Goal: Information Seeking & Learning: Learn about a topic

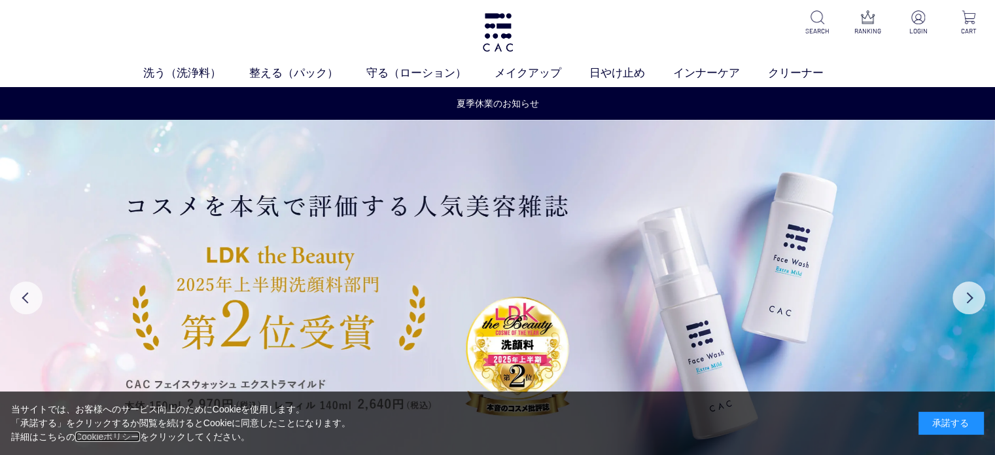
click at [84, 434] on link "Cookieポリシー" at bounding box center [107, 436] width 65 height 10
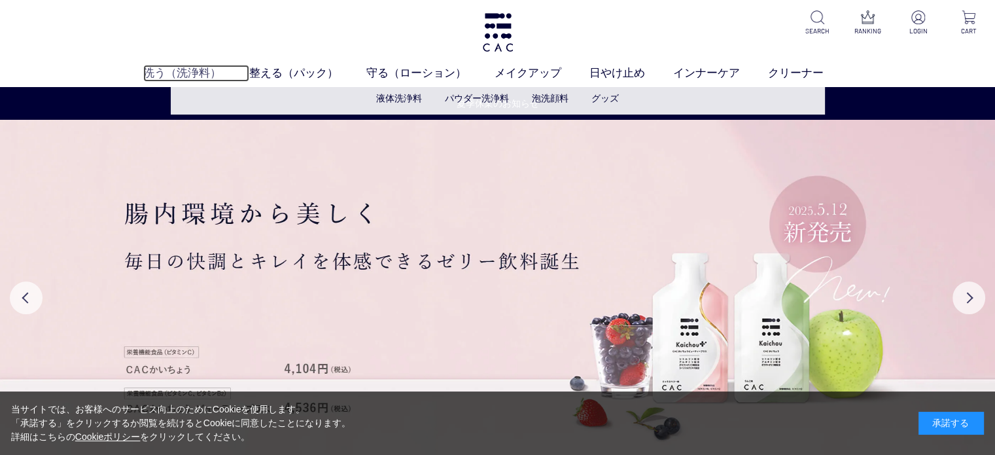
click at [189, 73] on link "洗う（洗浄料）" at bounding box center [196, 73] width 106 height 17
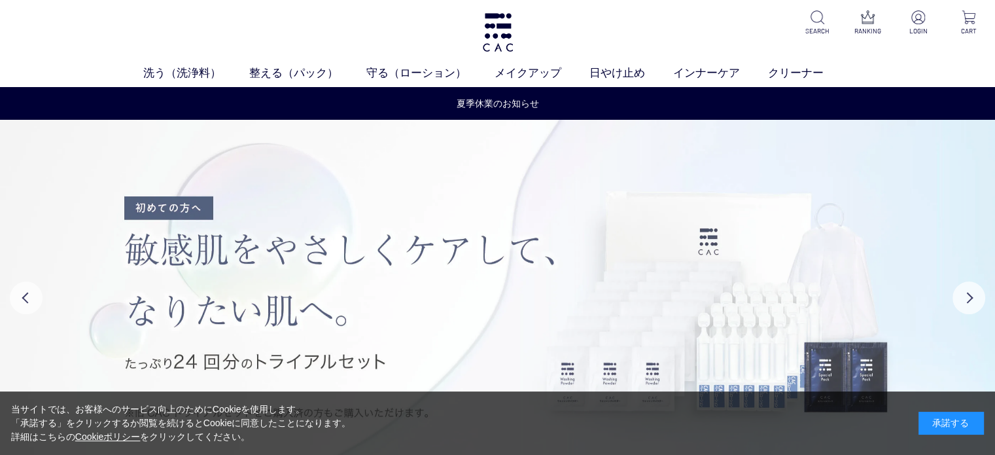
drag, startPoint x: 0, startPoint y: 0, endPoint x: 878, endPoint y: 143, distance: 890.0
click at [878, 143] on img at bounding box center [497, 297] width 995 height 355
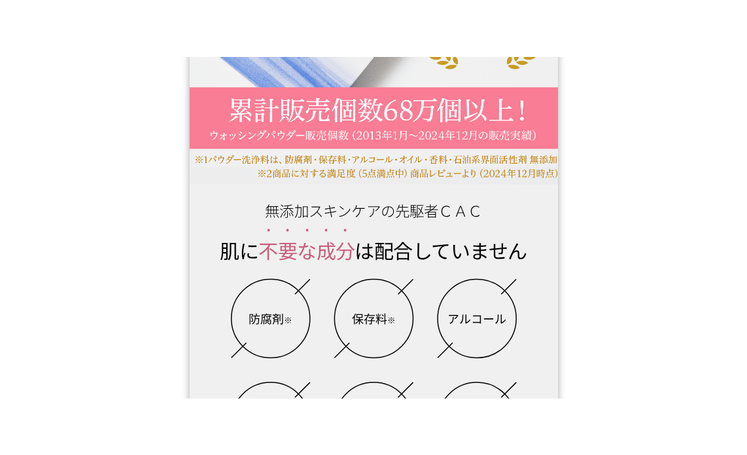
scroll to position [327, 0]
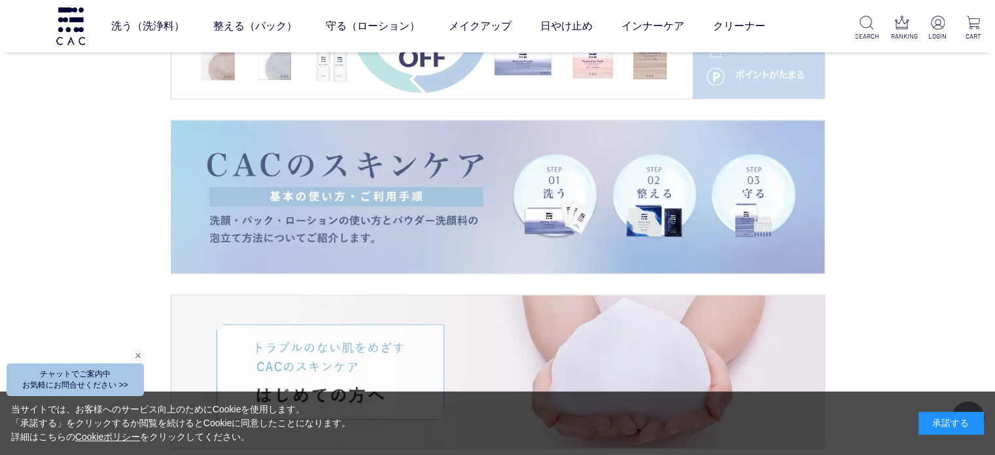
scroll to position [1635, 0]
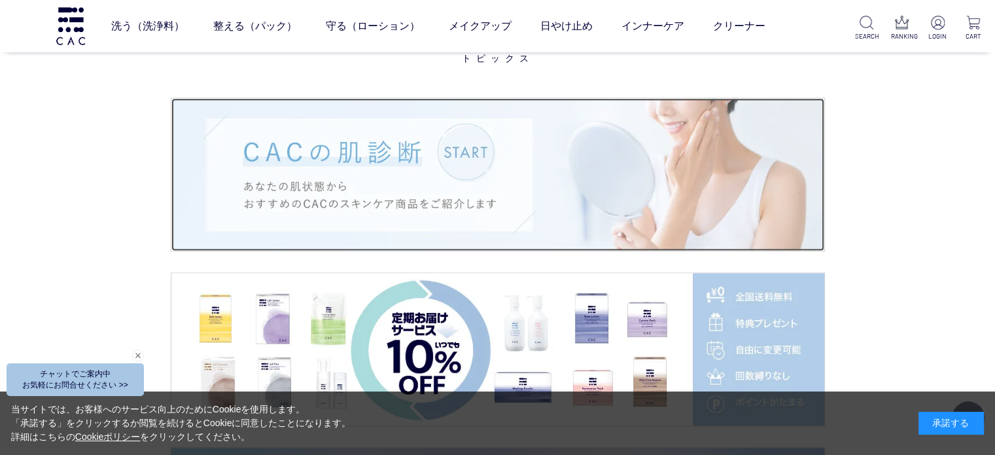
click at [459, 152] on img at bounding box center [497, 174] width 653 height 152
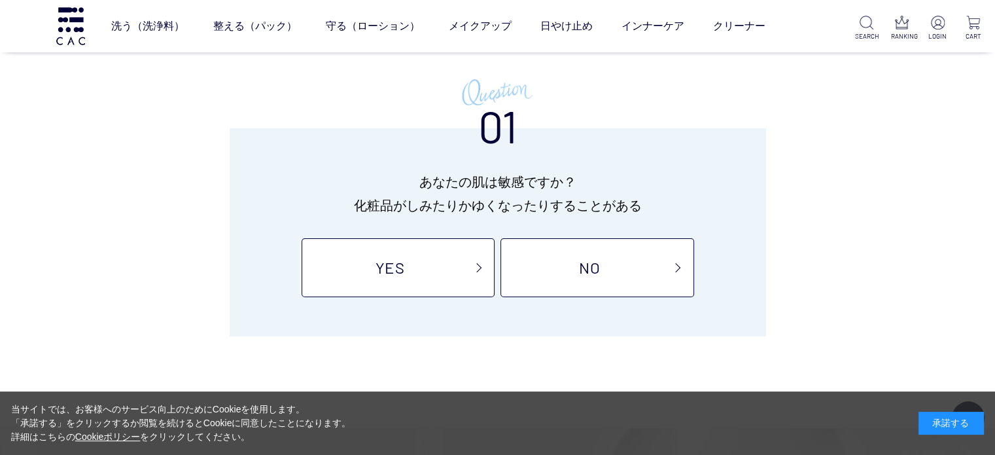
scroll to position [105, 0]
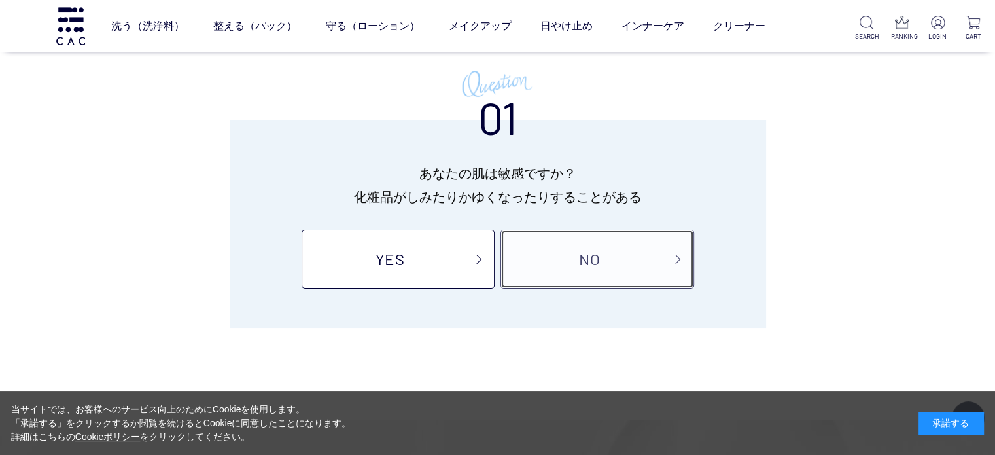
click at [680, 257] on link "NO" at bounding box center [596, 259] width 193 height 59
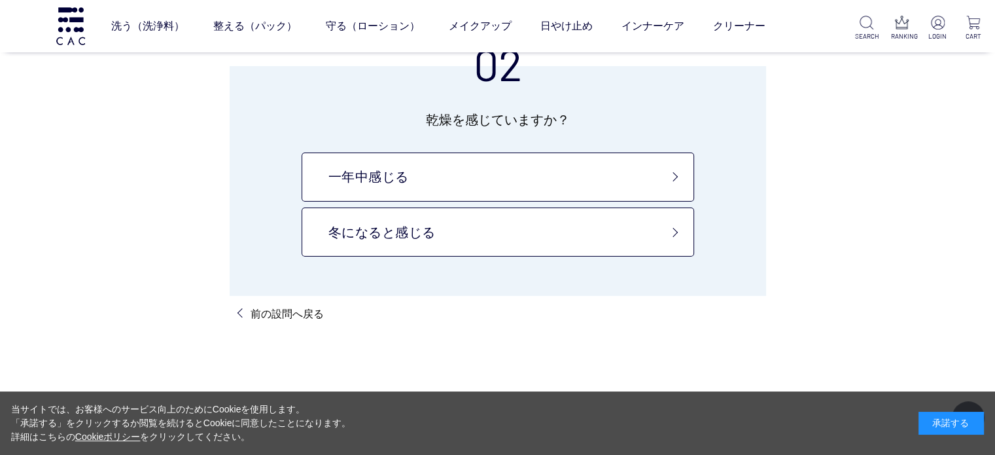
scroll to position [131, 0]
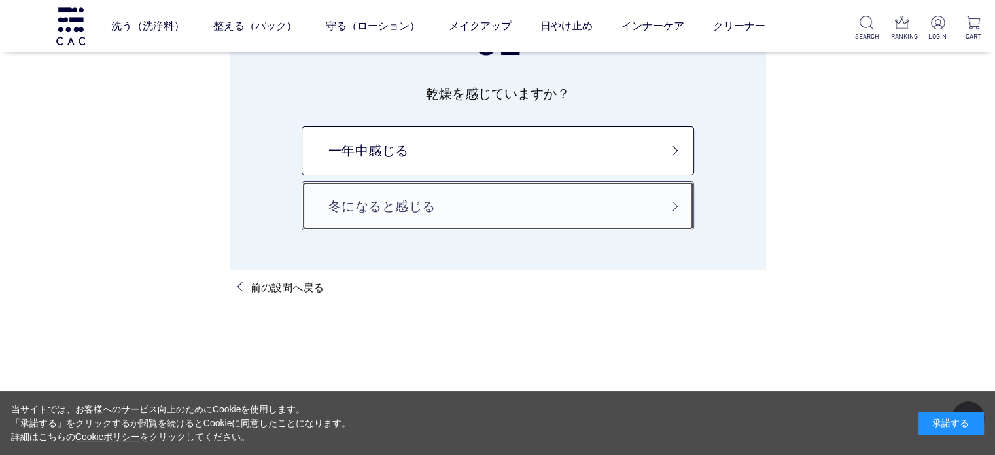
click at [680, 199] on link "冬になると感じる" at bounding box center [498, 205] width 392 height 49
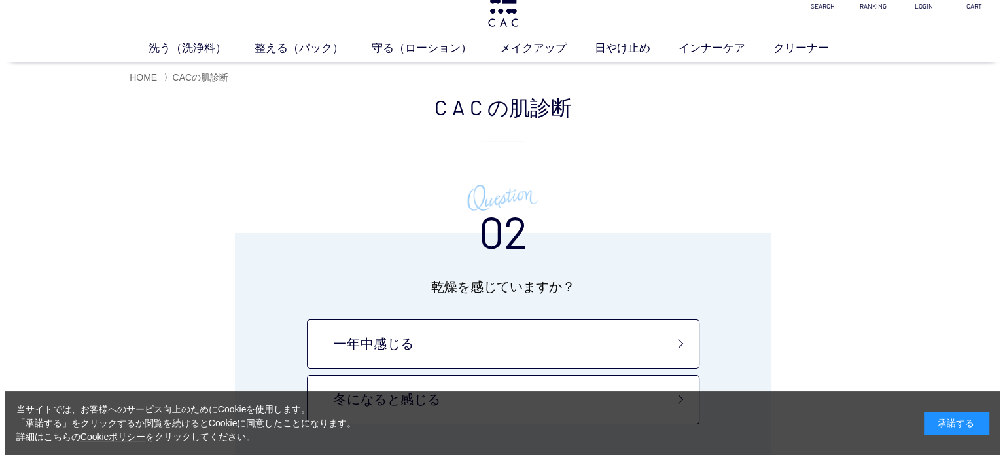
scroll to position [0, 0]
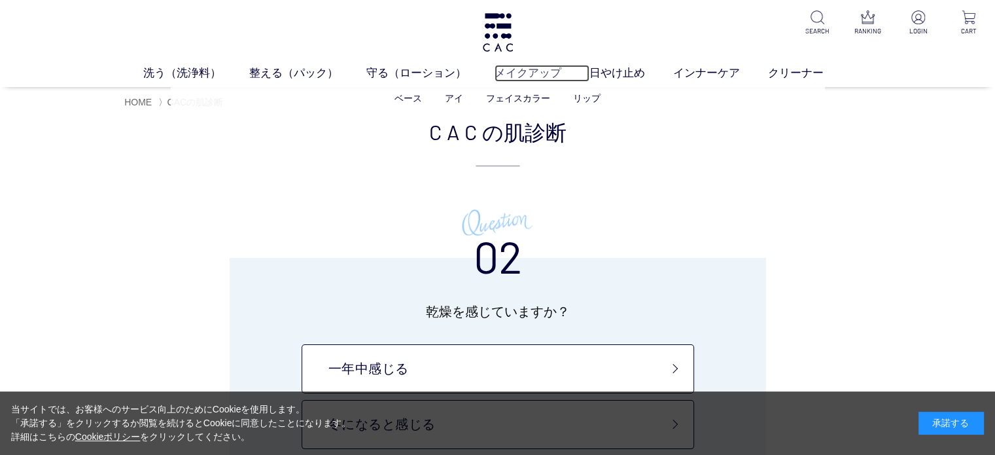
click at [525, 73] on link "メイクアップ" at bounding box center [541, 73] width 95 height 17
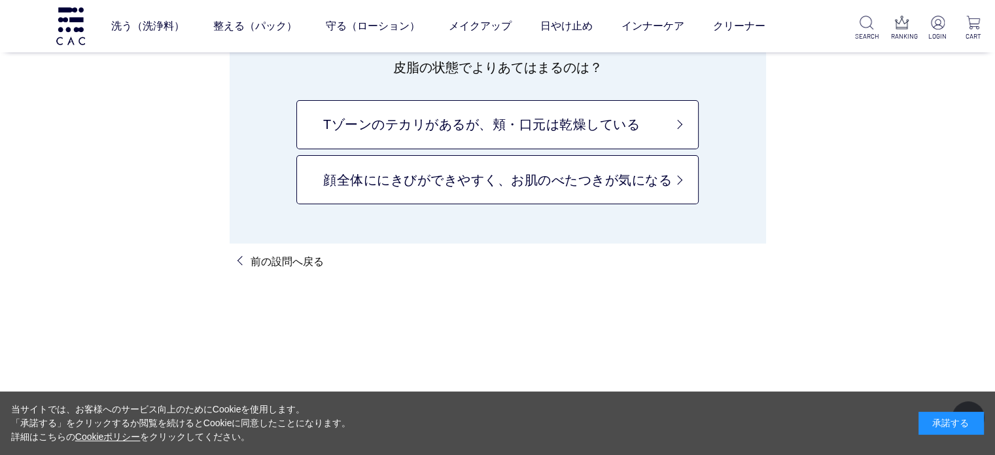
scroll to position [200, 0]
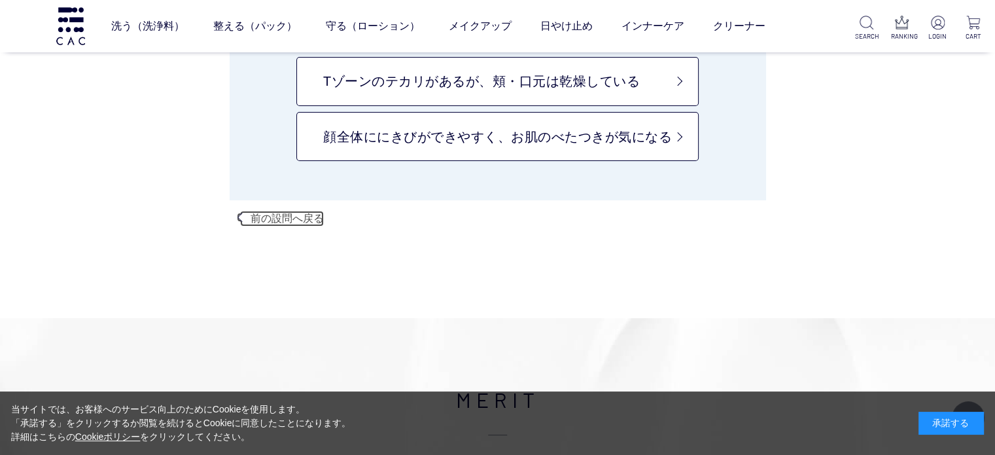
click at [243, 215] on link "前の設問へ戻る" at bounding box center [282, 219] width 84 height 16
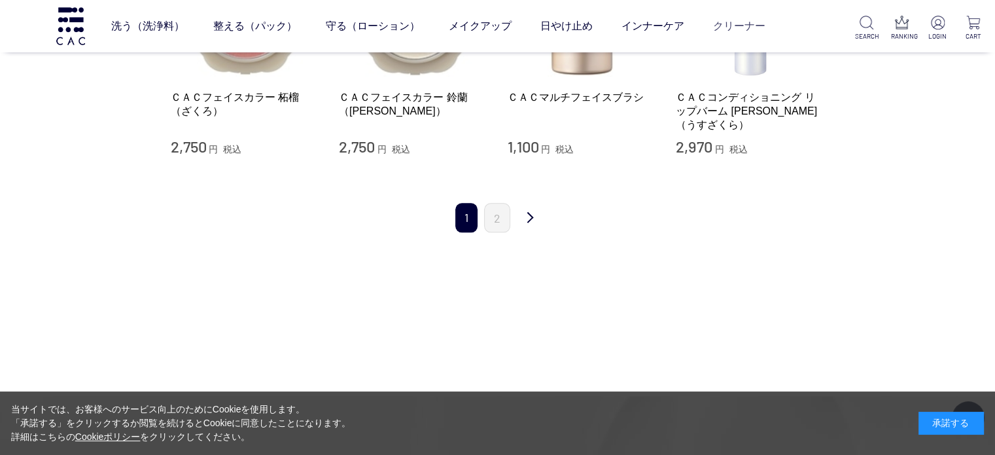
scroll to position [1308, 0]
